Goal: Check status: Check status

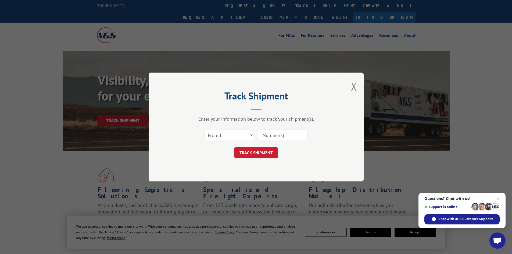
drag, startPoint x: 0, startPoint y: 0, endPoint x: 244, endPoint y: 137, distance: 279.4
click at [244, 137] on select "Select category... Probill BOL PO" at bounding box center [229, 135] width 49 height 11
select select "po"
click at [205, 130] on select "Select category... Probill BOL PO" at bounding box center [229, 135] width 49 height 11
click at [277, 136] on input at bounding box center [282, 135] width 49 height 11
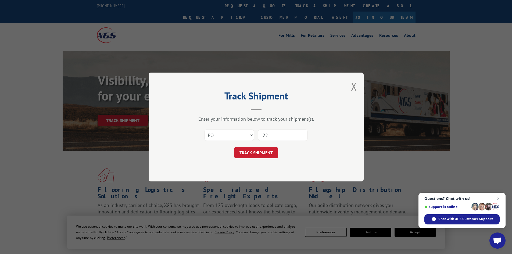
type input "2"
paste input "22533025"
type input "22533025"
click at [245, 154] on button "TRACK SHIPMENT" at bounding box center [256, 152] width 44 height 11
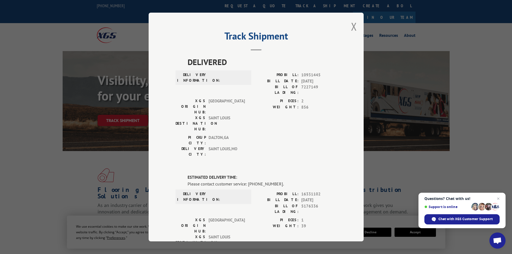
click at [220, 65] on span "DELIVERED" at bounding box center [262, 62] width 149 height 12
click at [231, 59] on span "DELIVERED" at bounding box center [262, 62] width 149 height 12
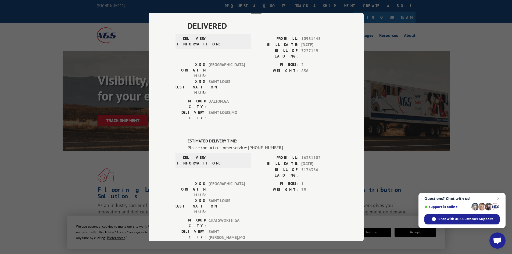
scroll to position [54, 0]
